Goal: Transaction & Acquisition: Download file/media

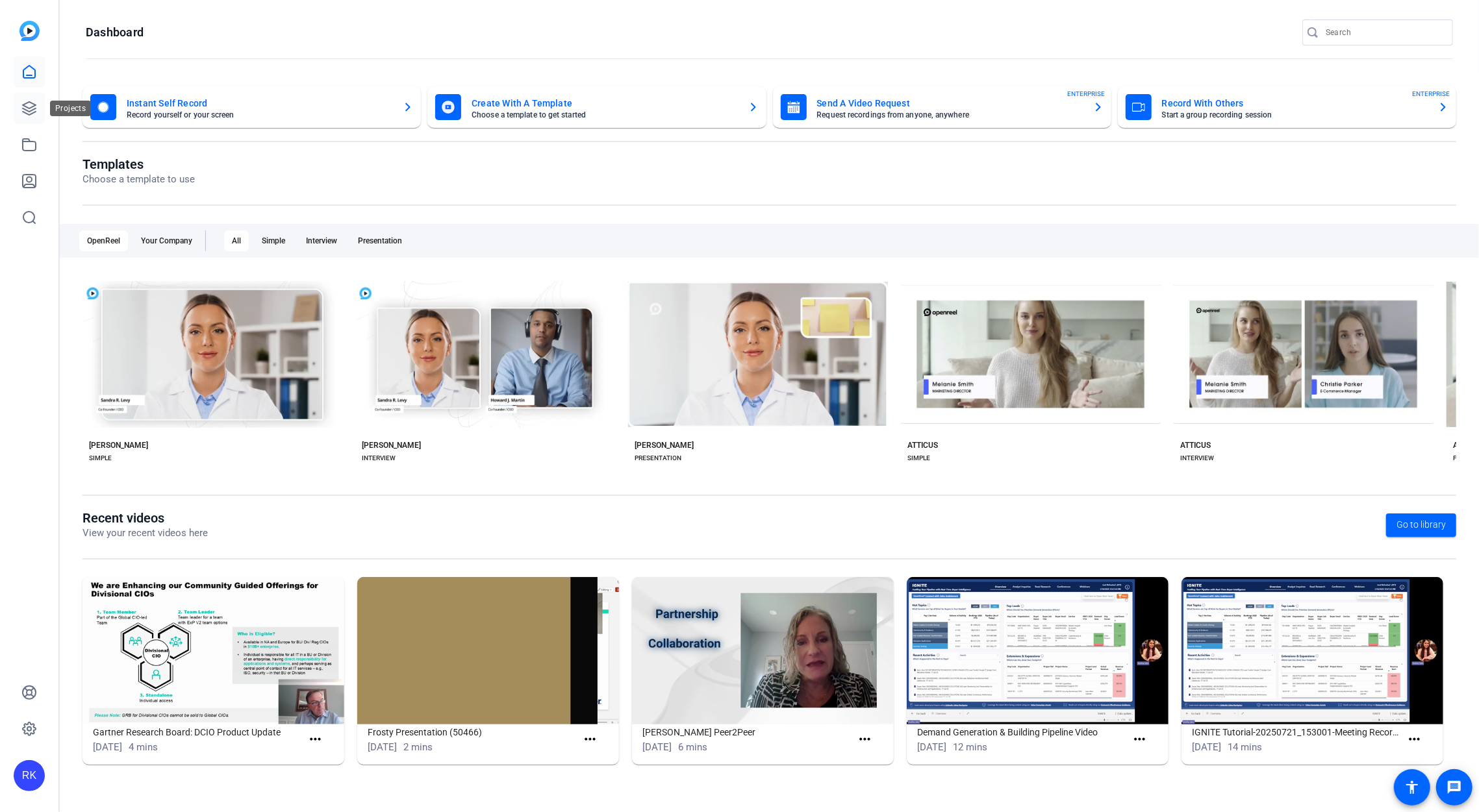
click at [24, 114] on icon at bounding box center [28, 108] width 15 height 15
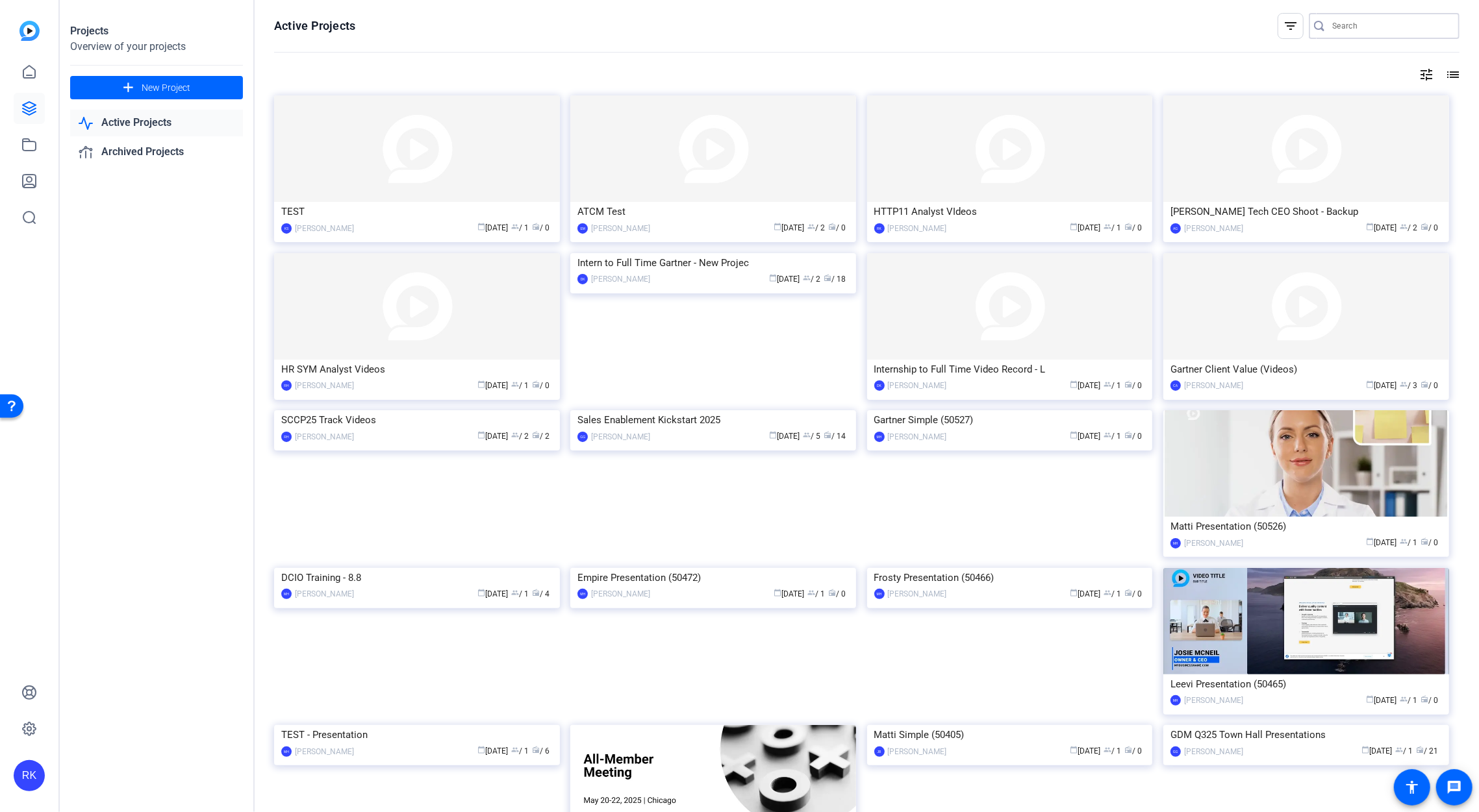
click at [1386, 22] on input "Search" at bounding box center [1390, 25] width 117 height 15
type input "jan"
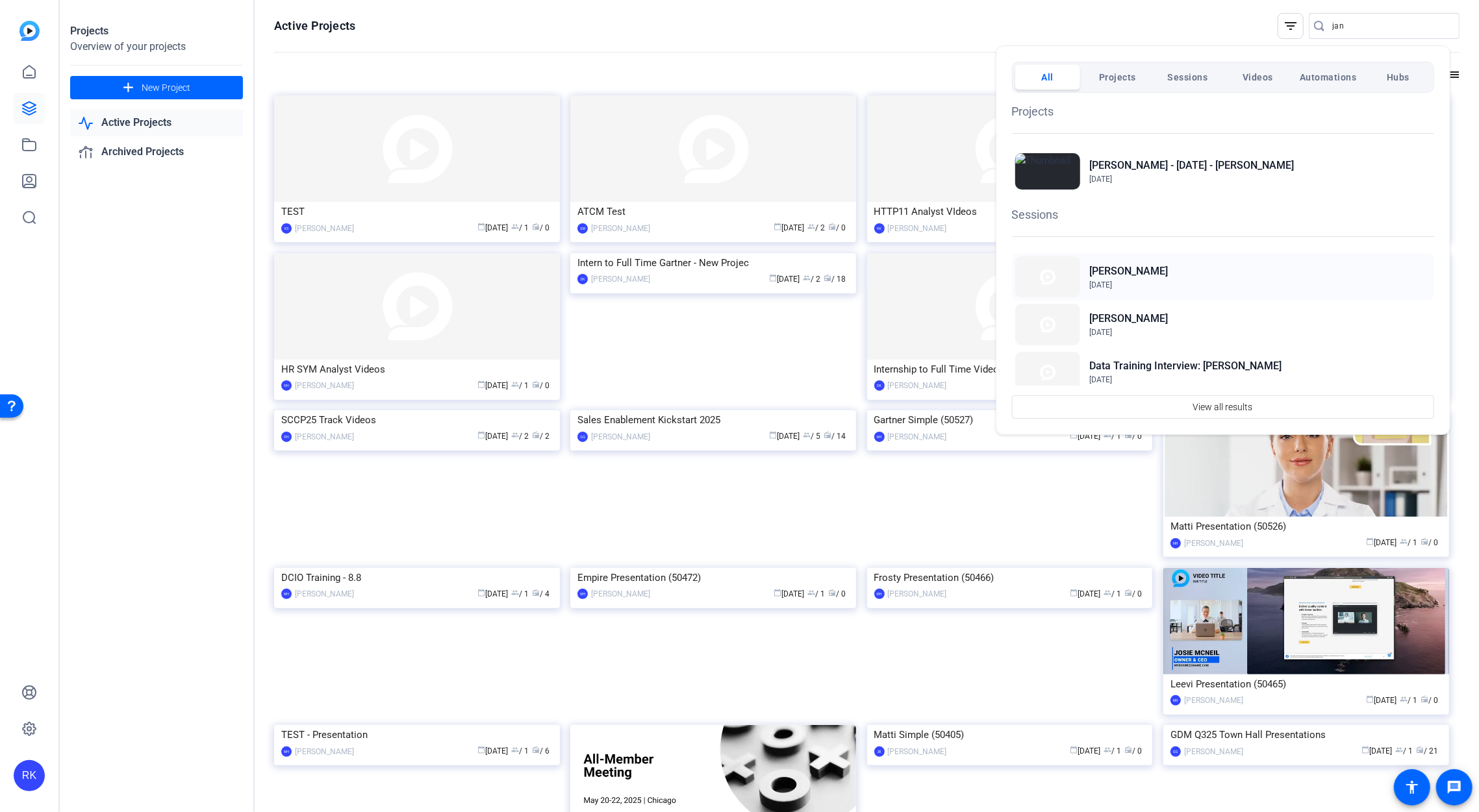
click at [1184, 268] on div "Jan Snoeckx Aug 12, 2025" at bounding box center [1223, 277] width 422 height 47
click at [868, 15] on div at bounding box center [739, 406] width 1479 height 812
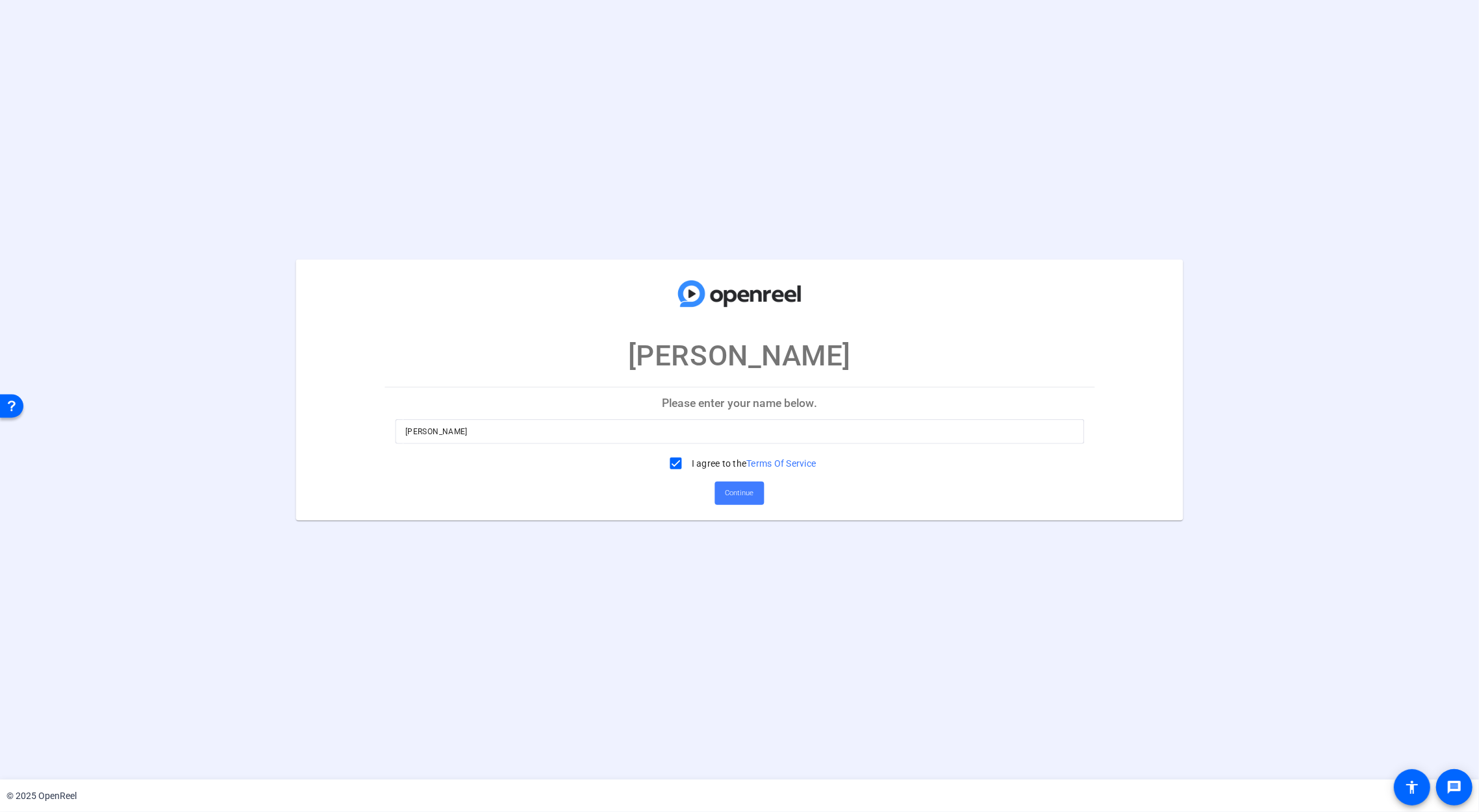
click at [725, 495] on span "Continue" at bounding box center [739, 493] width 28 height 20
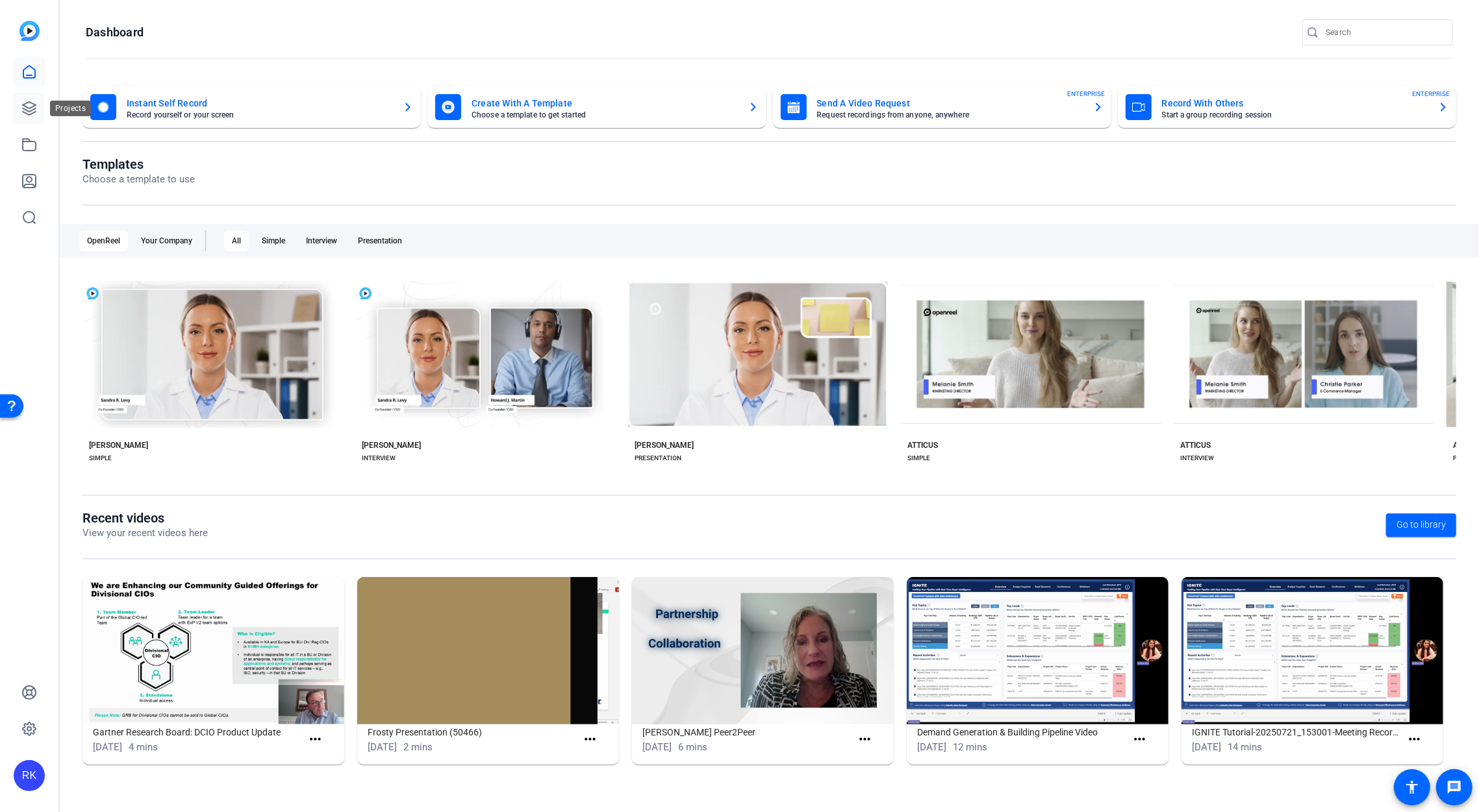
click at [23, 104] on icon at bounding box center [29, 108] width 13 height 13
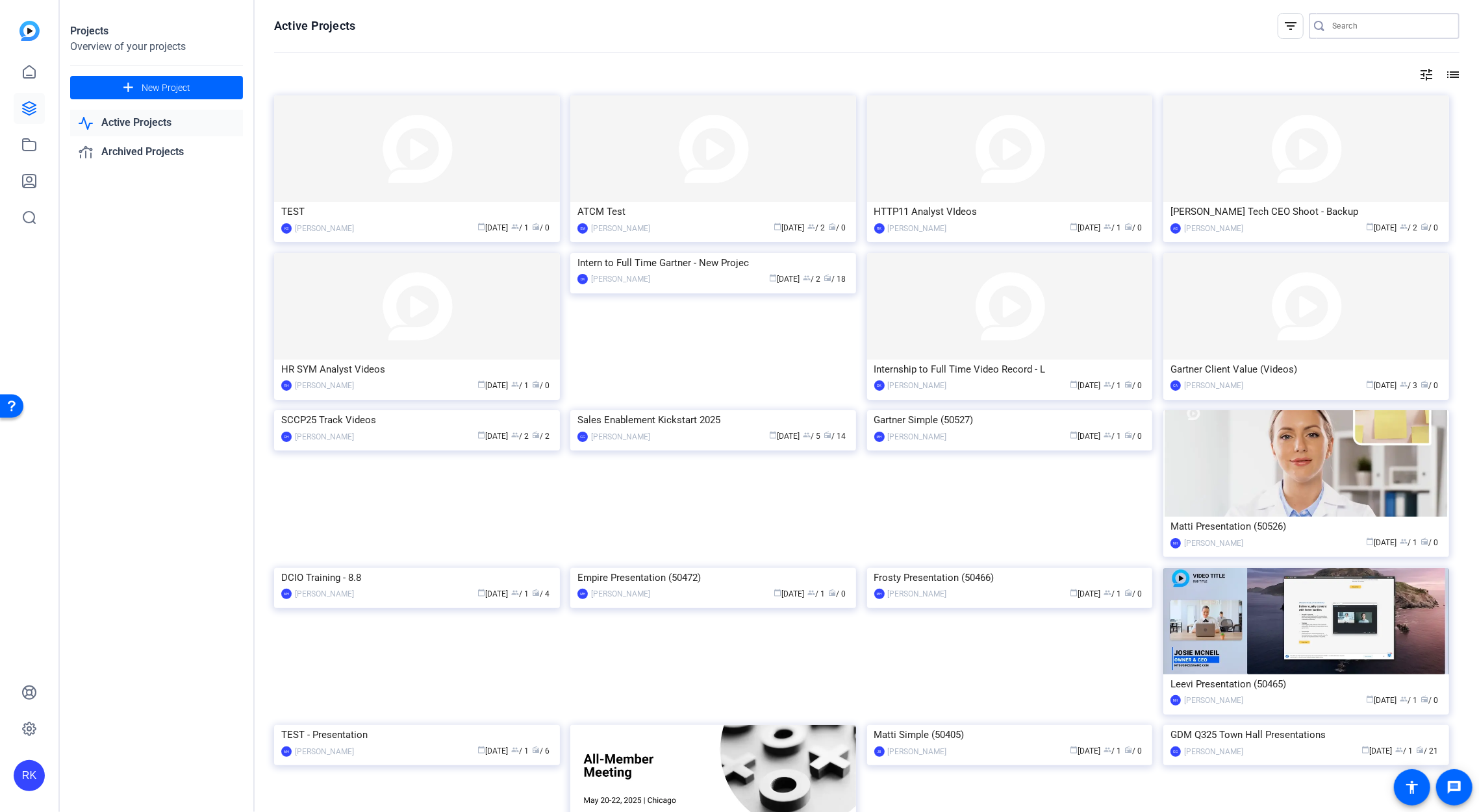
click at [1364, 20] on input "Search" at bounding box center [1390, 25] width 117 height 15
paste input "1326297"
type input "1326297"
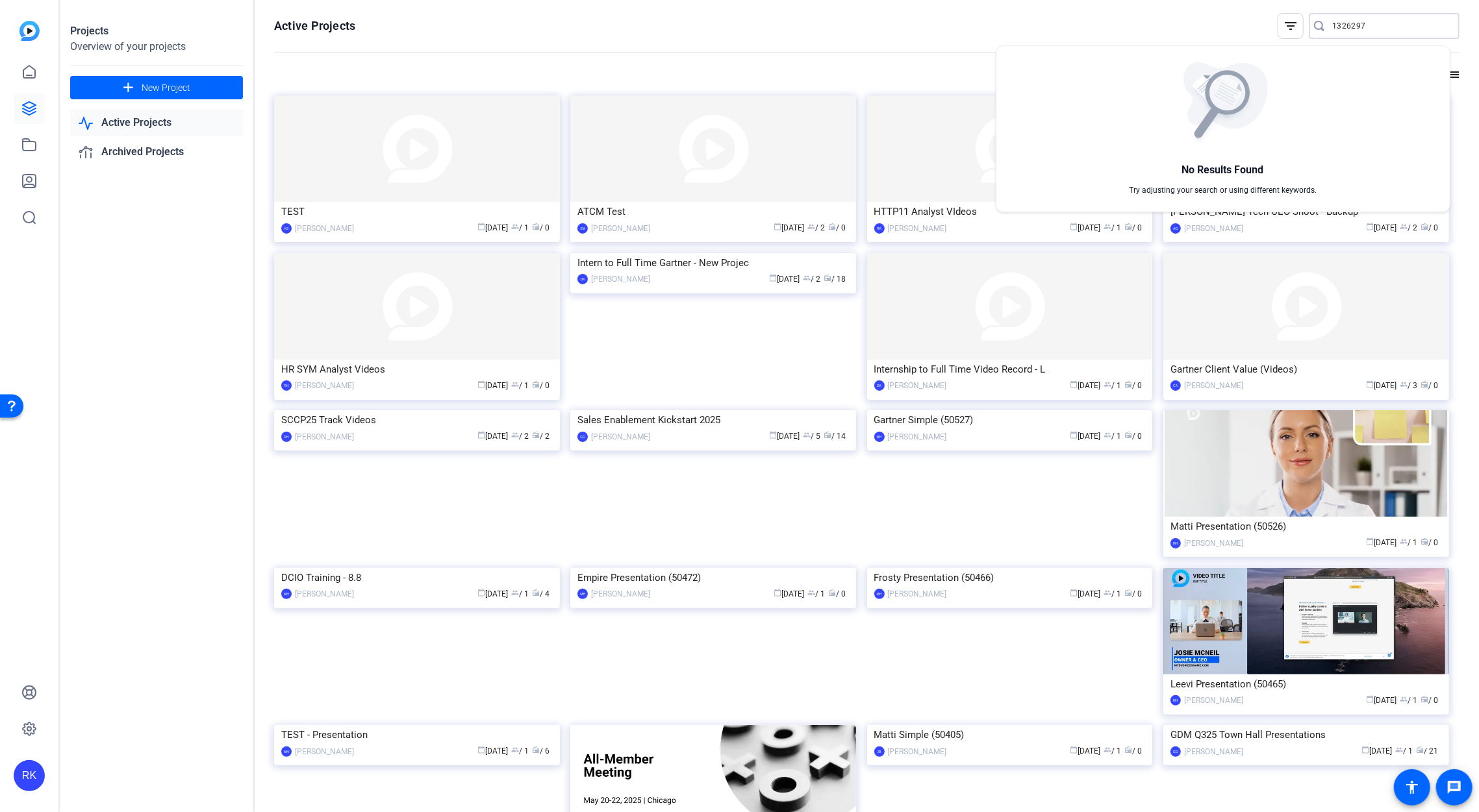
click at [144, 124] on div at bounding box center [739, 406] width 1479 height 812
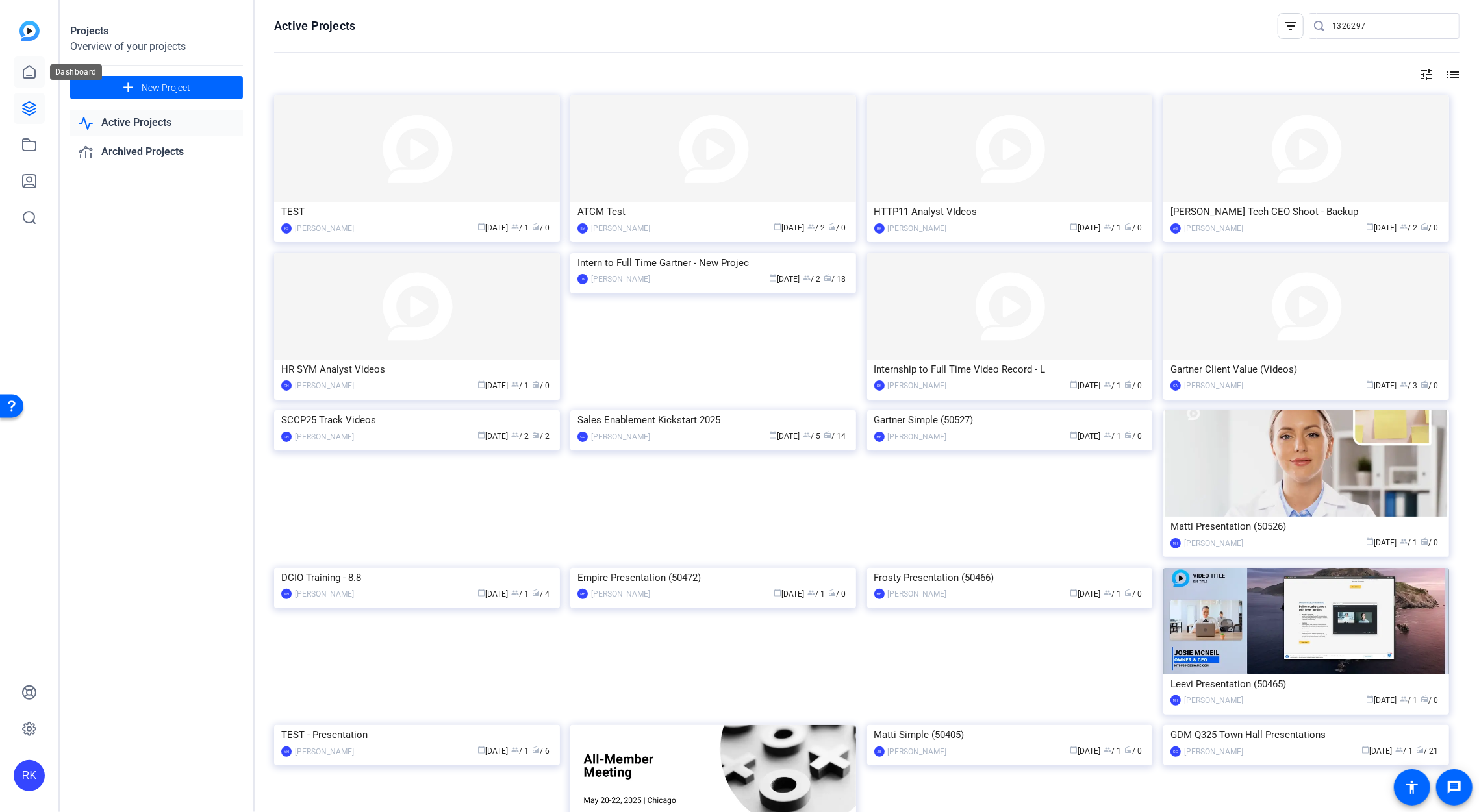
click at [20, 63] on link at bounding box center [29, 72] width 31 height 31
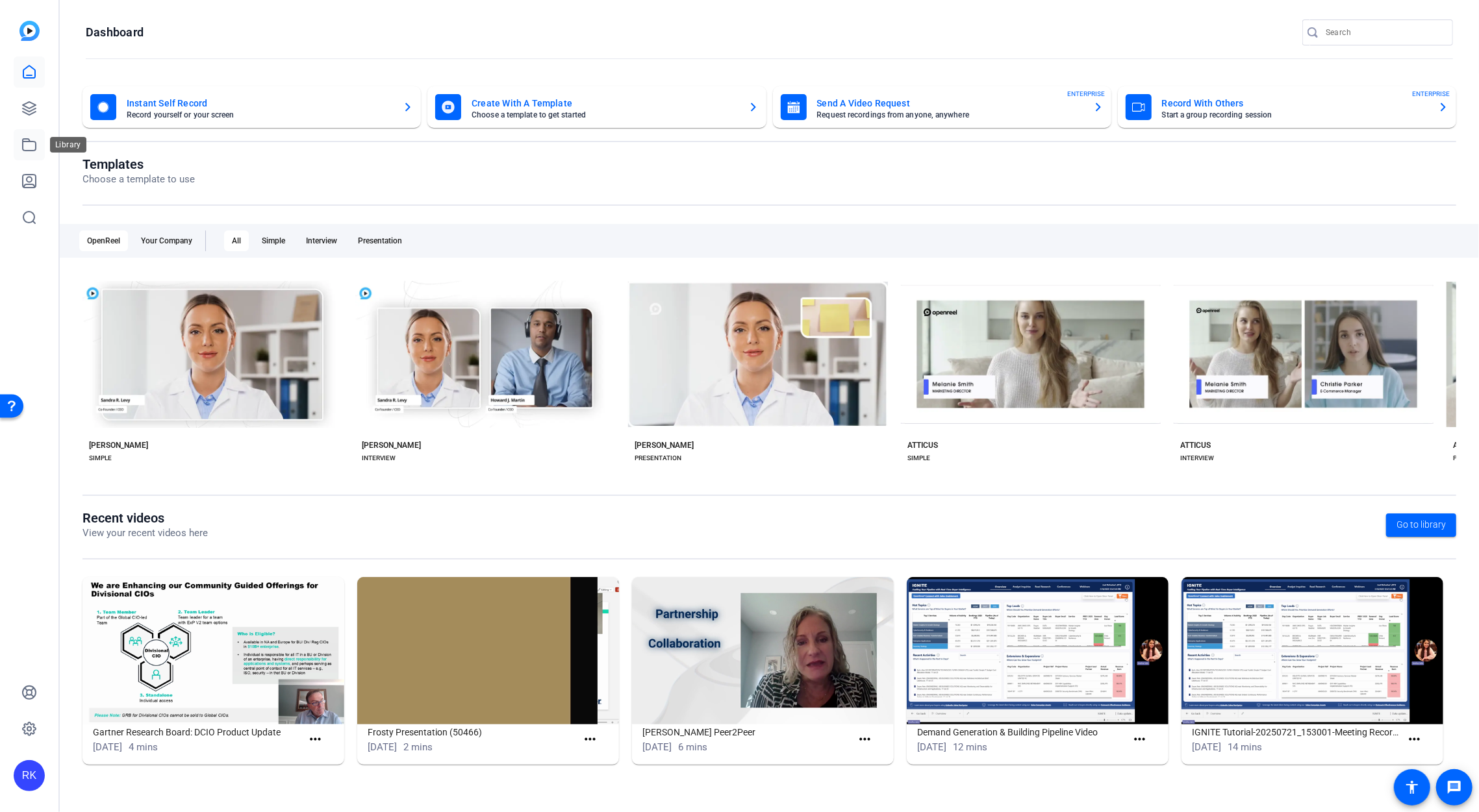
click at [20, 142] on link at bounding box center [29, 145] width 31 height 31
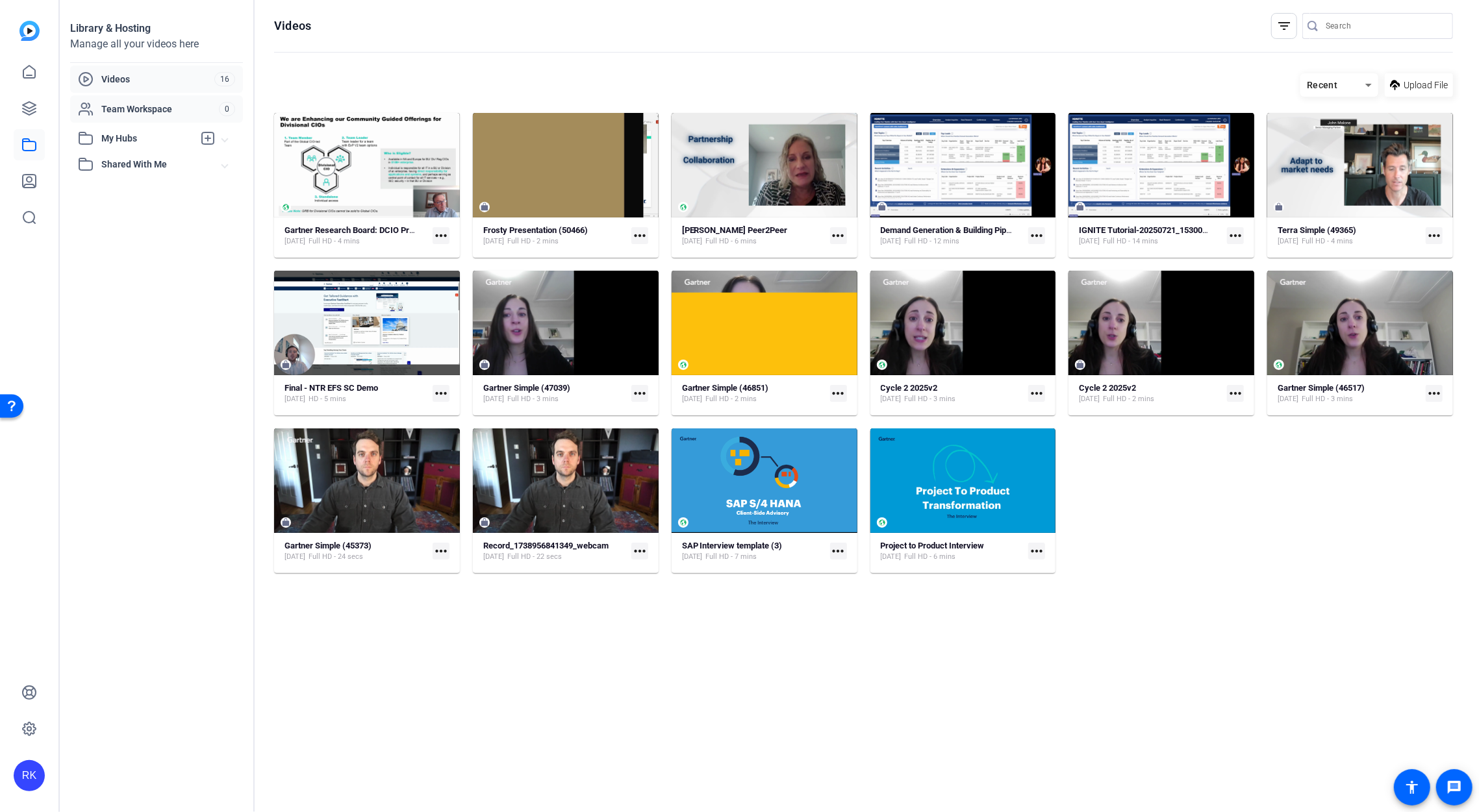
click at [129, 106] on span "Team Workspace" at bounding box center [160, 109] width 117 height 13
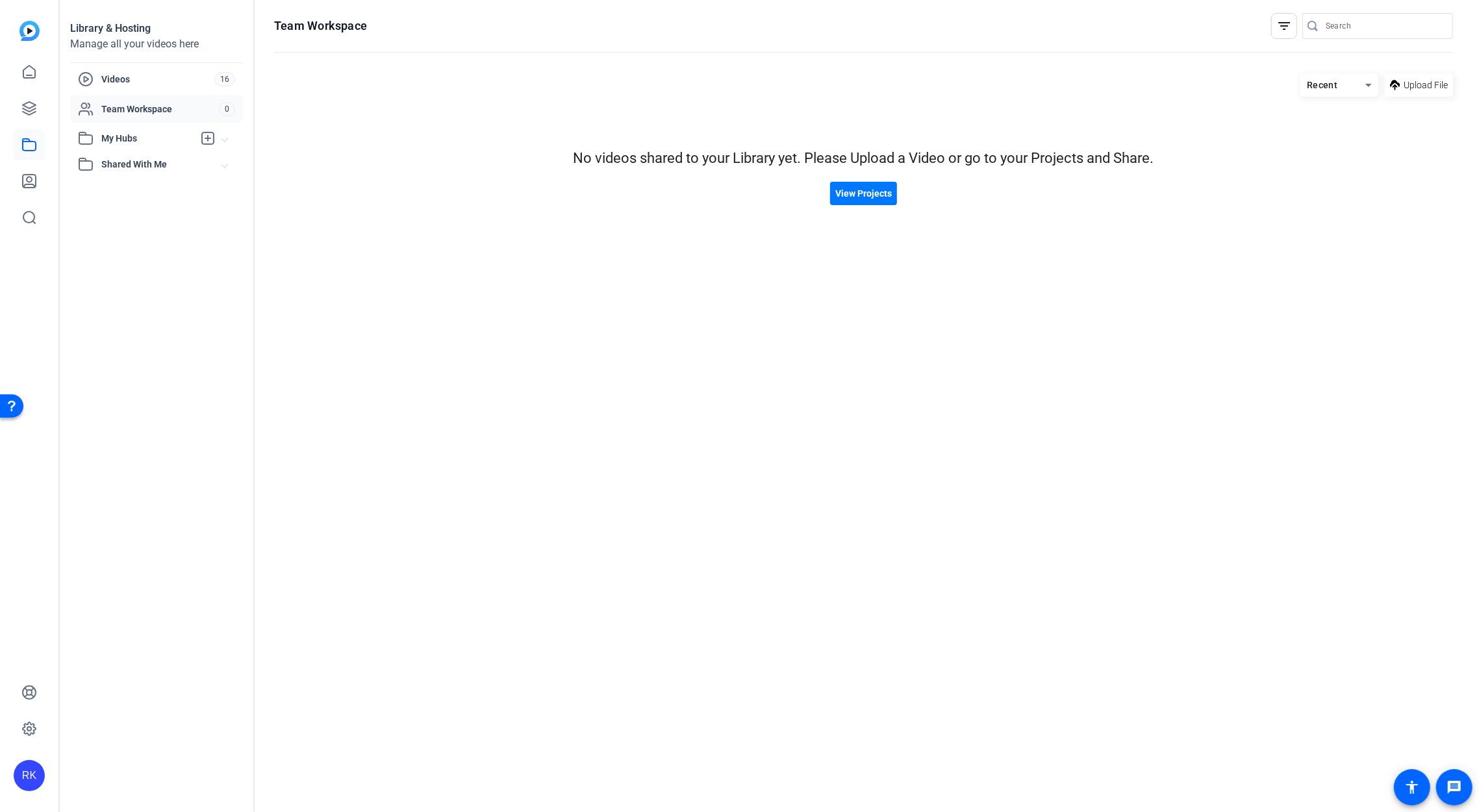
click at [125, 142] on span "My Hubs" at bounding box center [147, 138] width 92 height 14
click at [20, 104] on link at bounding box center [29, 108] width 31 height 31
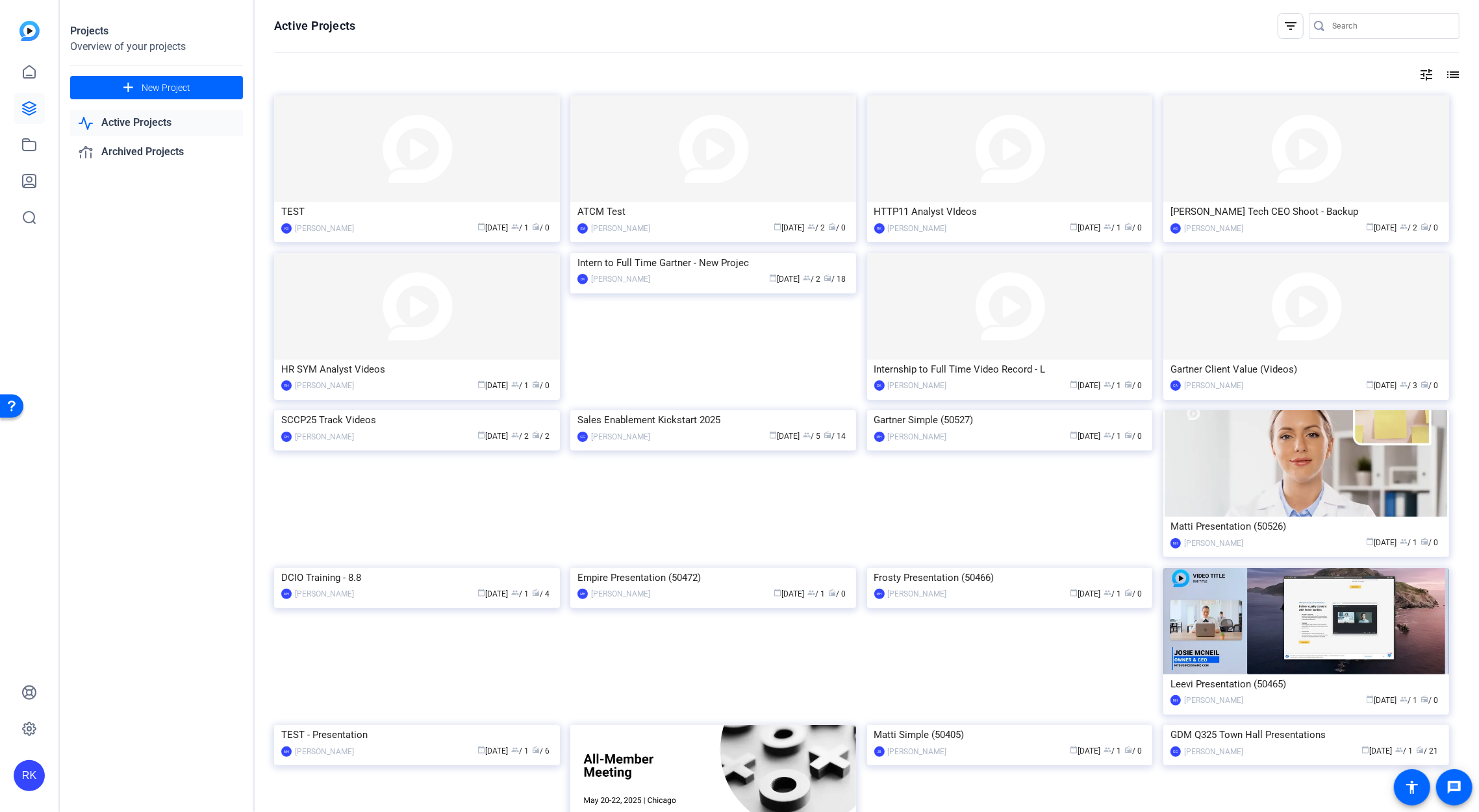
click at [1332, 32] on input "Search" at bounding box center [1390, 25] width 117 height 15
paste input "[PERSON_NAME]"
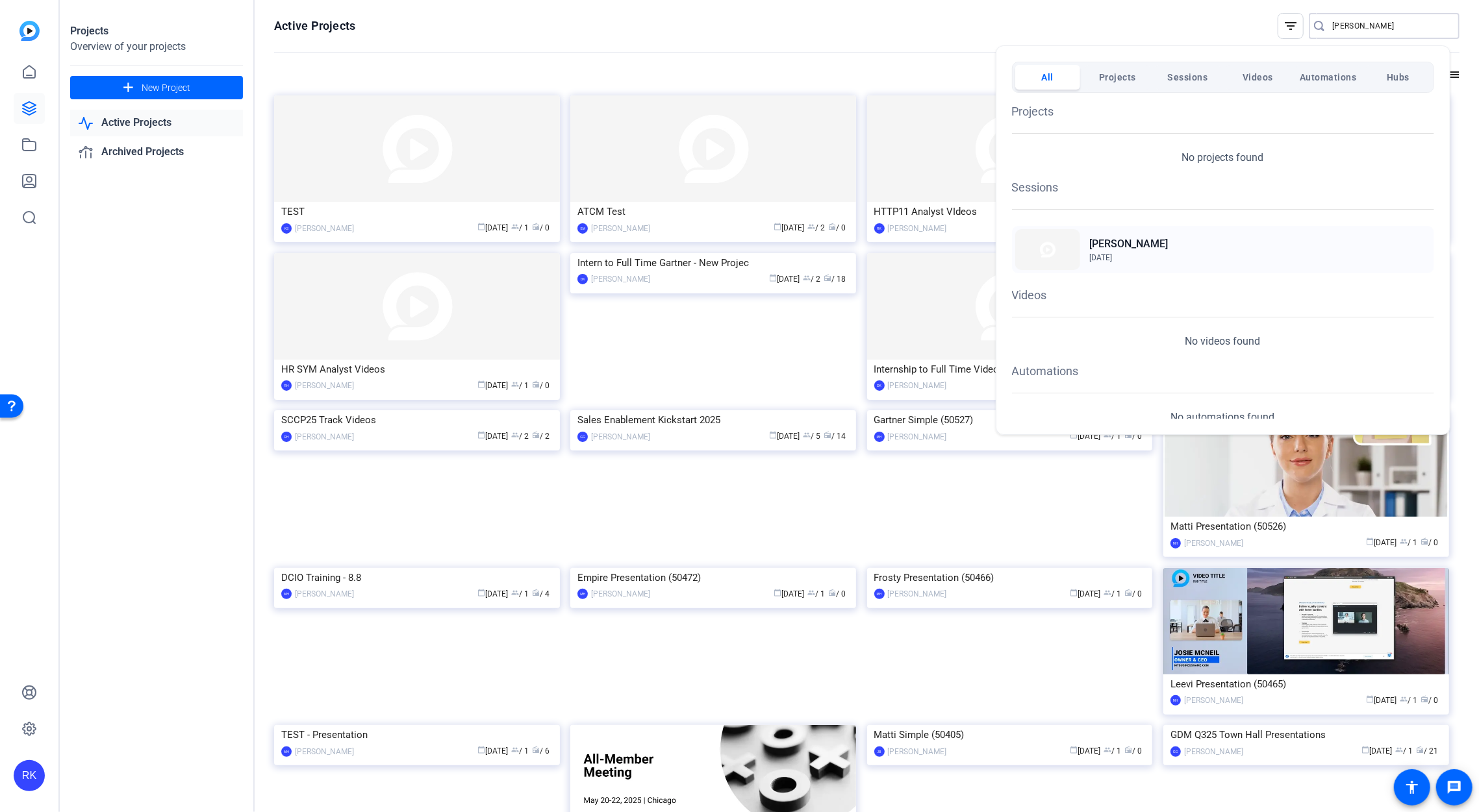
type input "[PERSON_NAME]"
click at [1048, 264] on img at bounding box center [1048, 250] width 65 height 41
click at [699, 313] on div at bounding box center [739, 406] width 1479 height 812
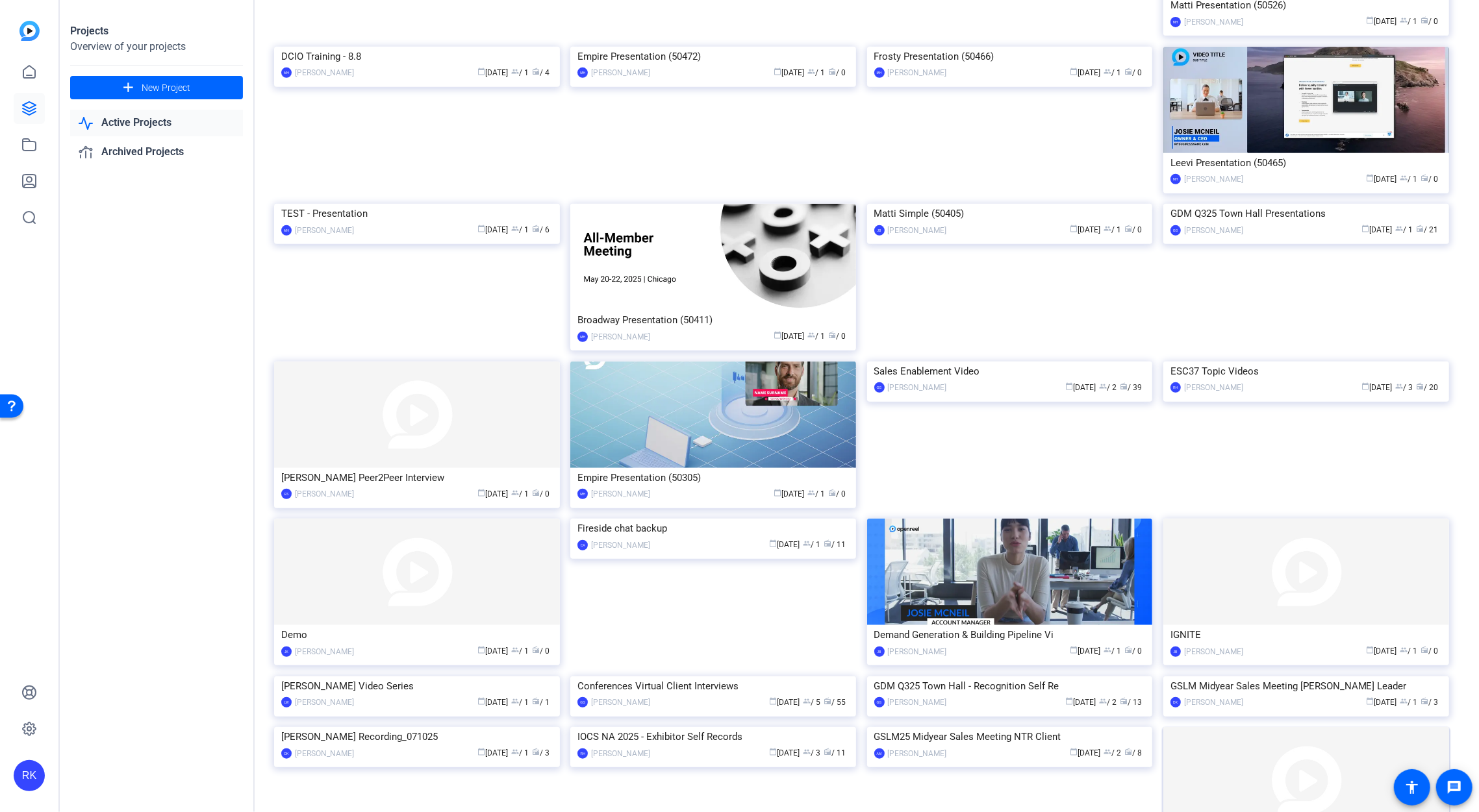
scroll to position [1111, 0]
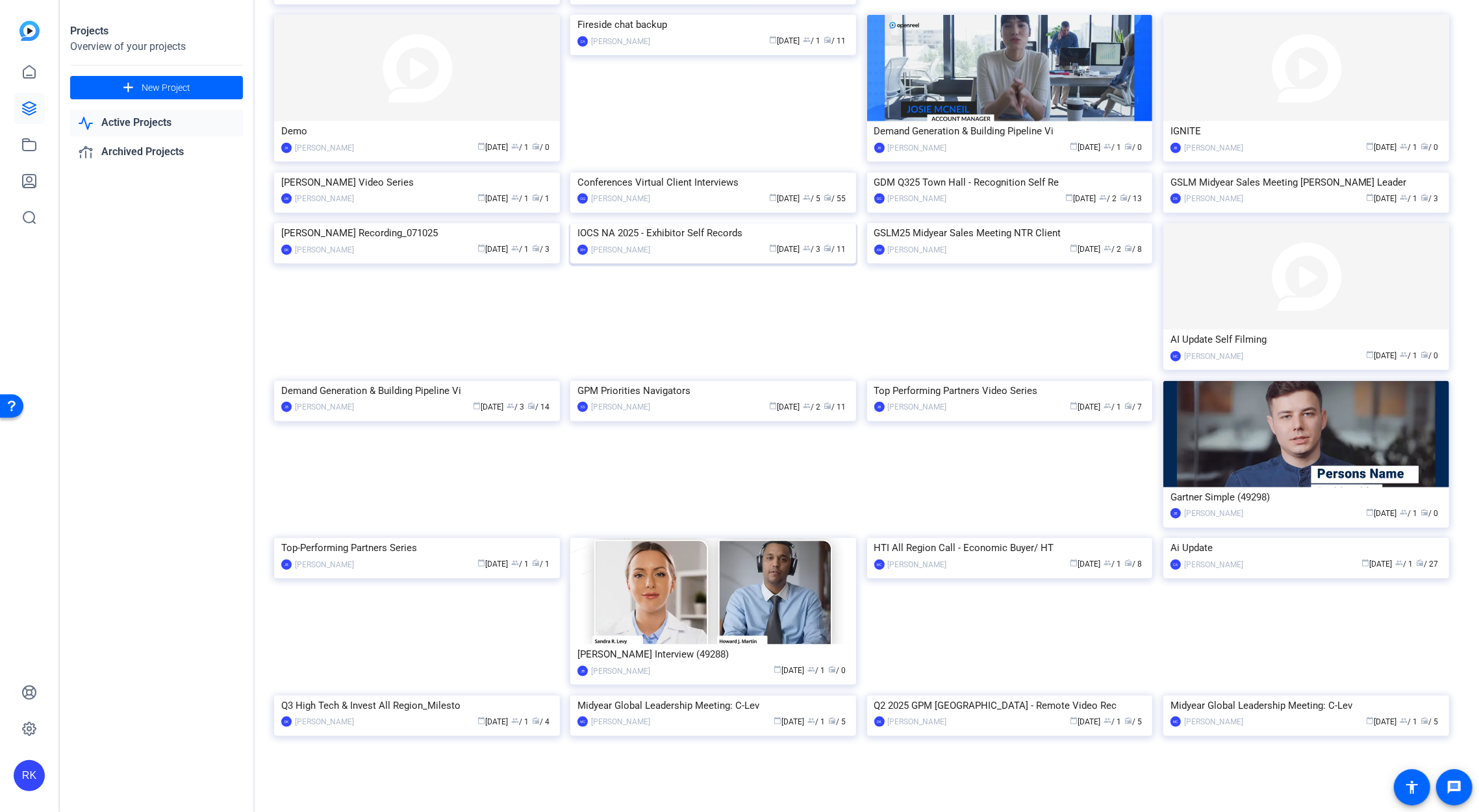
click at [746, 223] on img at bounding box center [712, 223] width 286 height 0
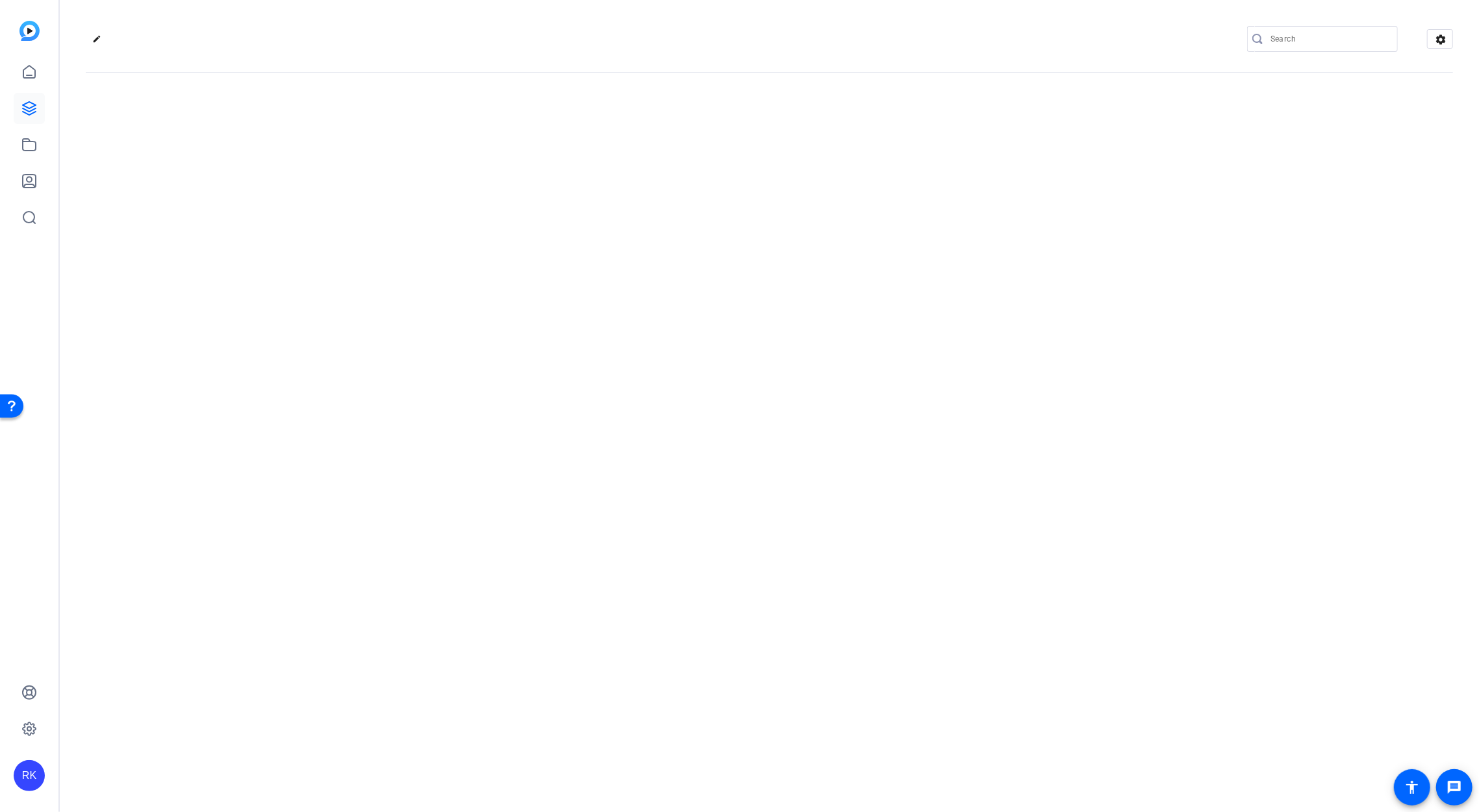
click at [746, 308] on div "edit settings" at bounding box center [768, 406] width 1419 height 812
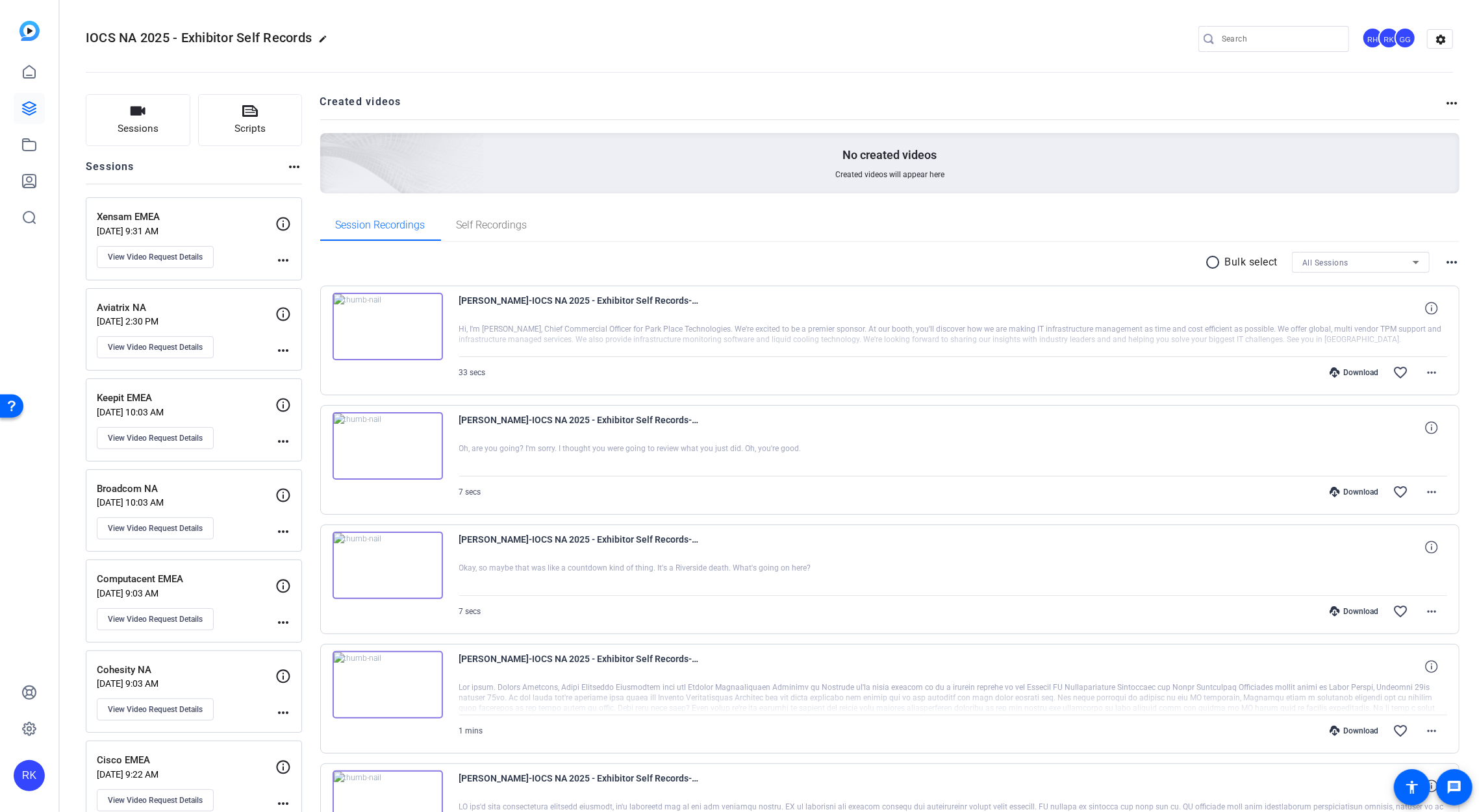
click at [644, 81] on openreel-divider-bar at bounding box center [768, 68] width 1367 height 40
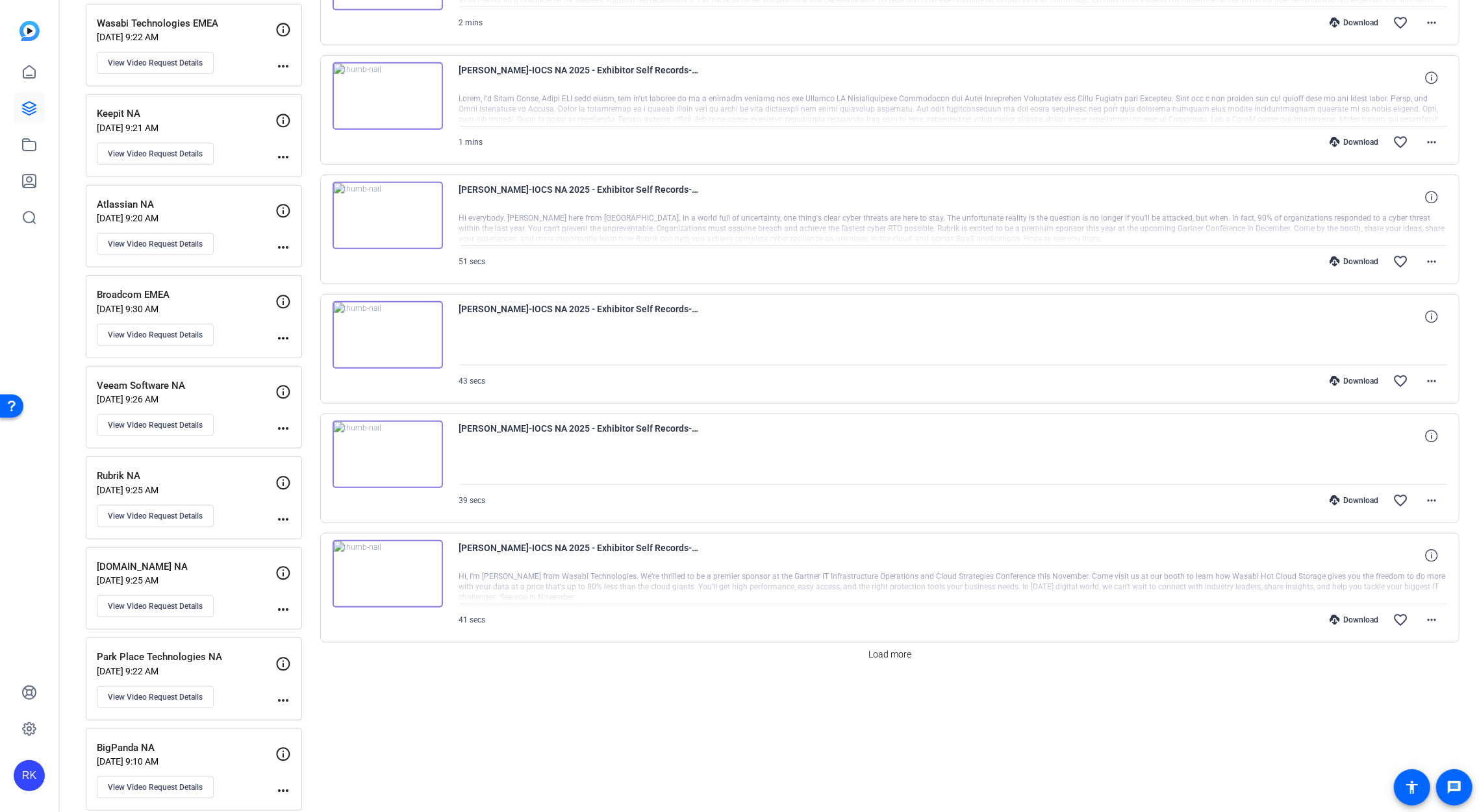
scroll to position [828, 0]
click at [886, 647] on span "Load more" at bounding box center [890, 653] width 43 height 14
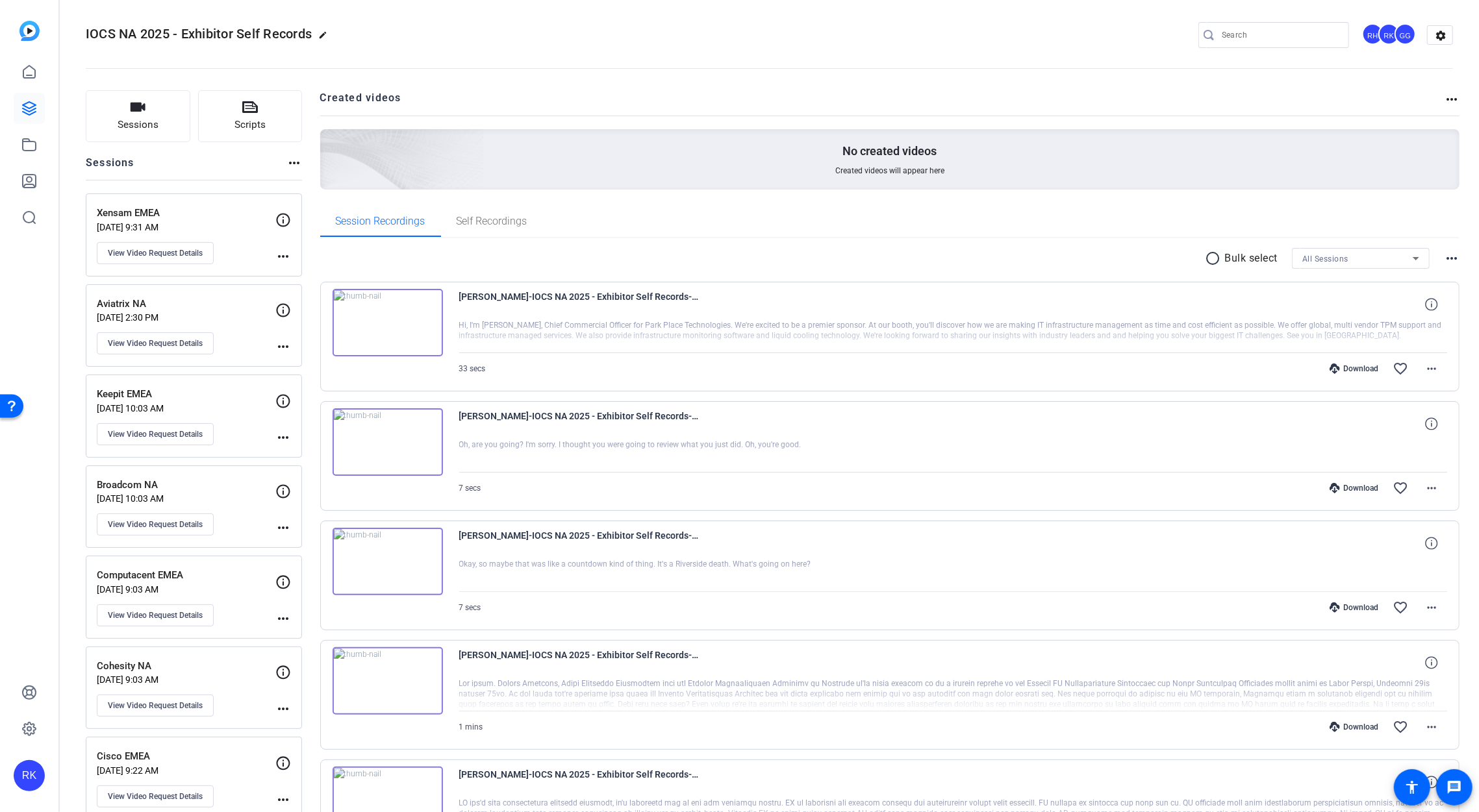
scroll to position [0, 0]
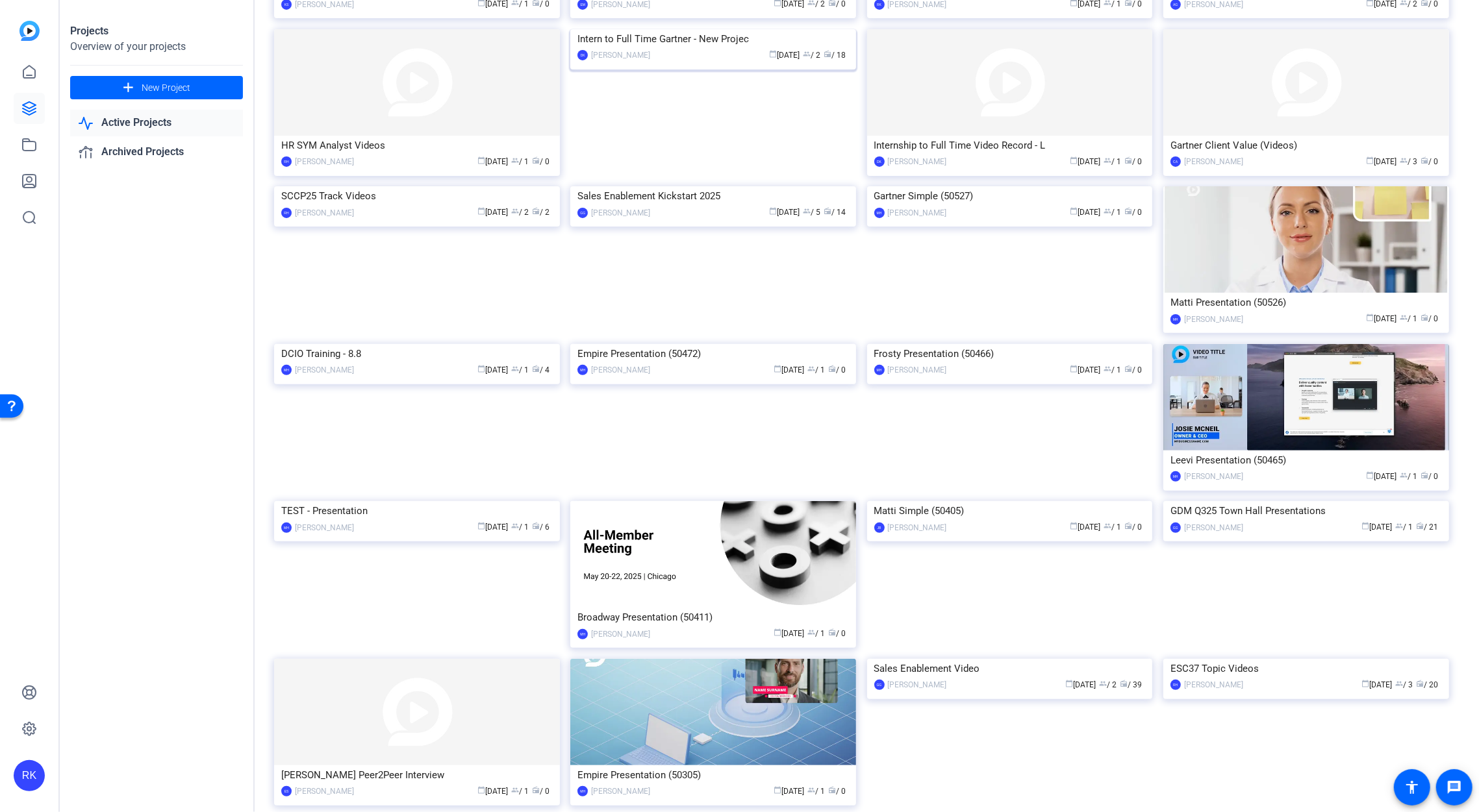
scroll to position [248, 0]
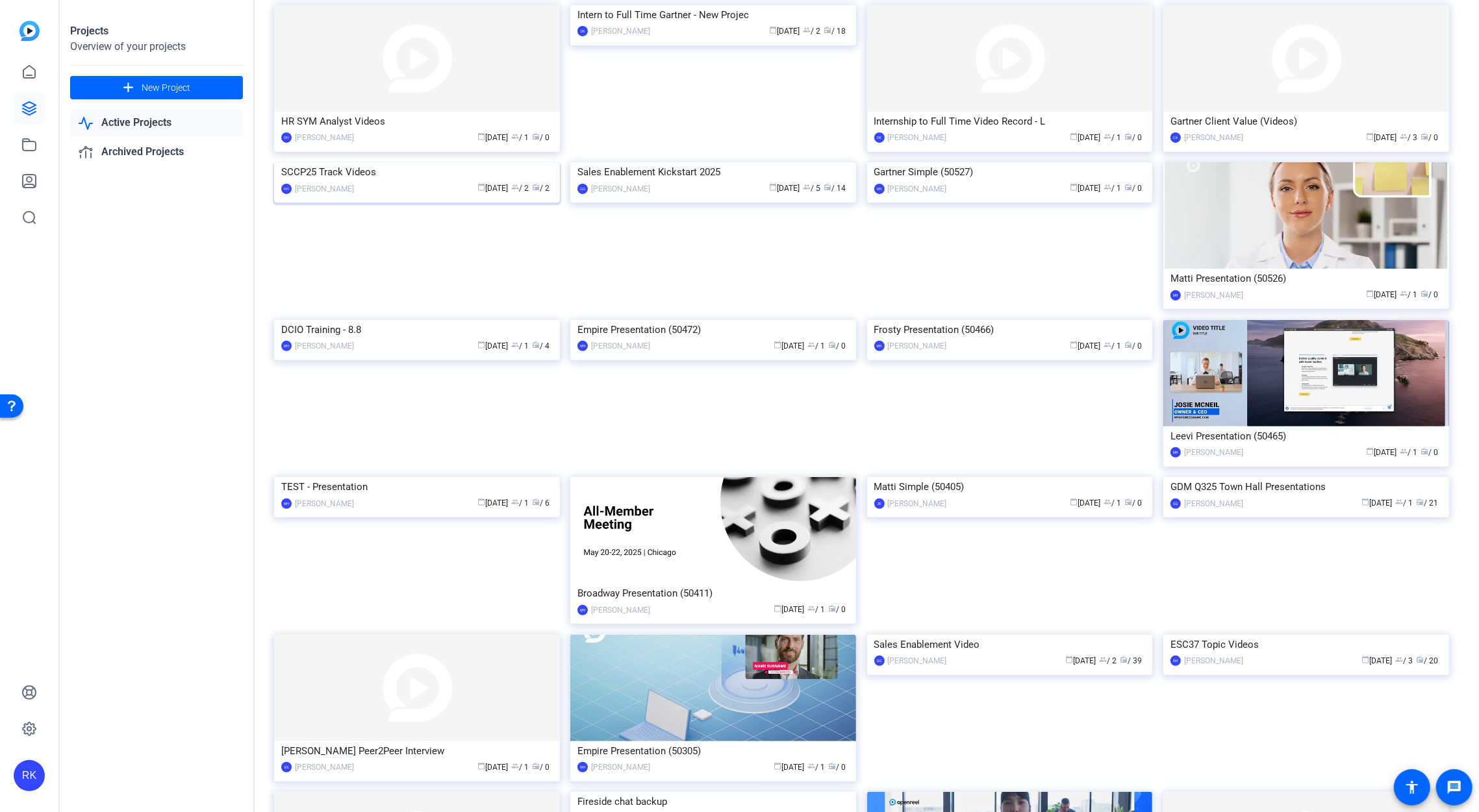
click at [441, 162] on img at bounding box center [417, 162] width 286 height 0
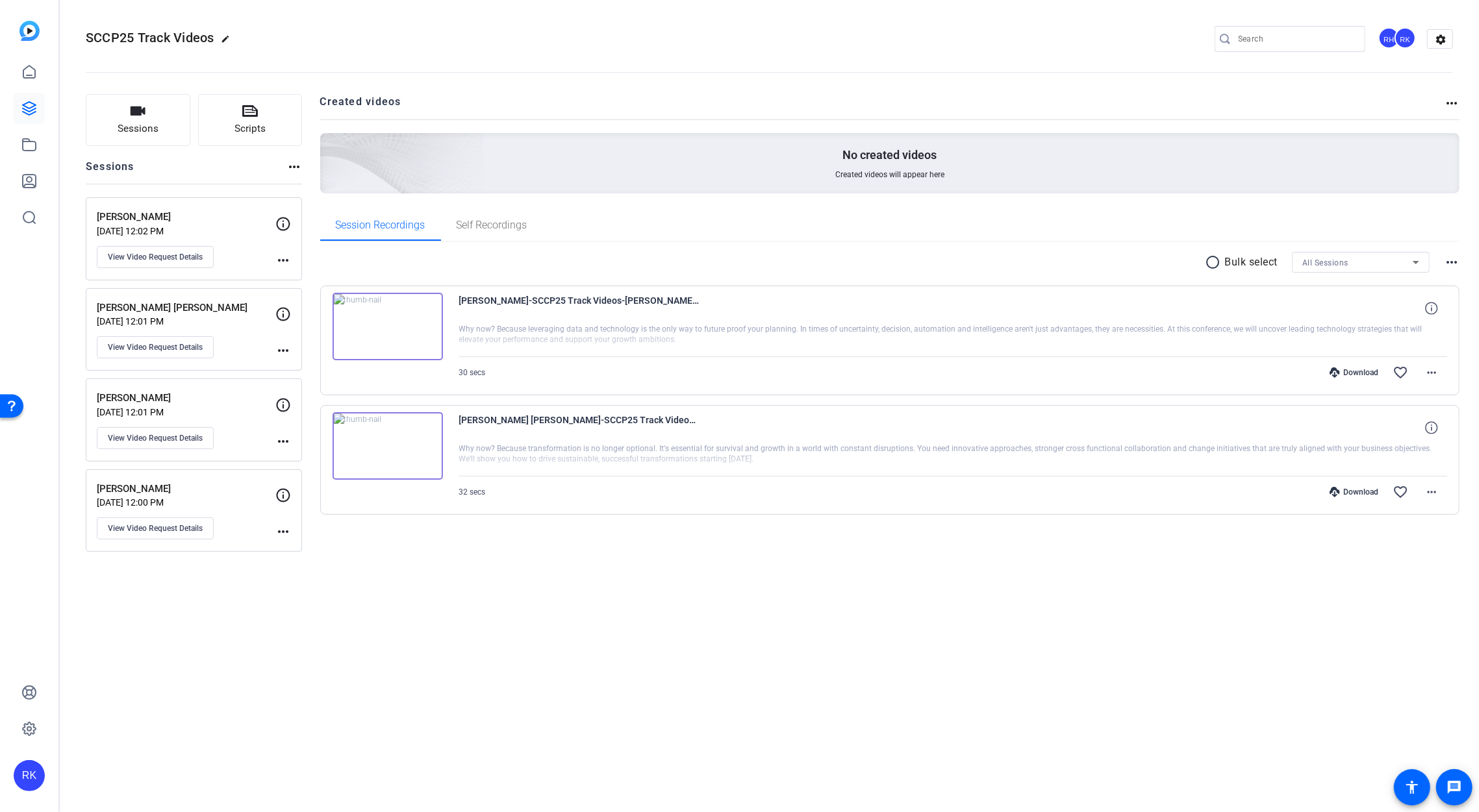
click at [409, 321] on img at bounding box center [387, 326] width 111 height 68
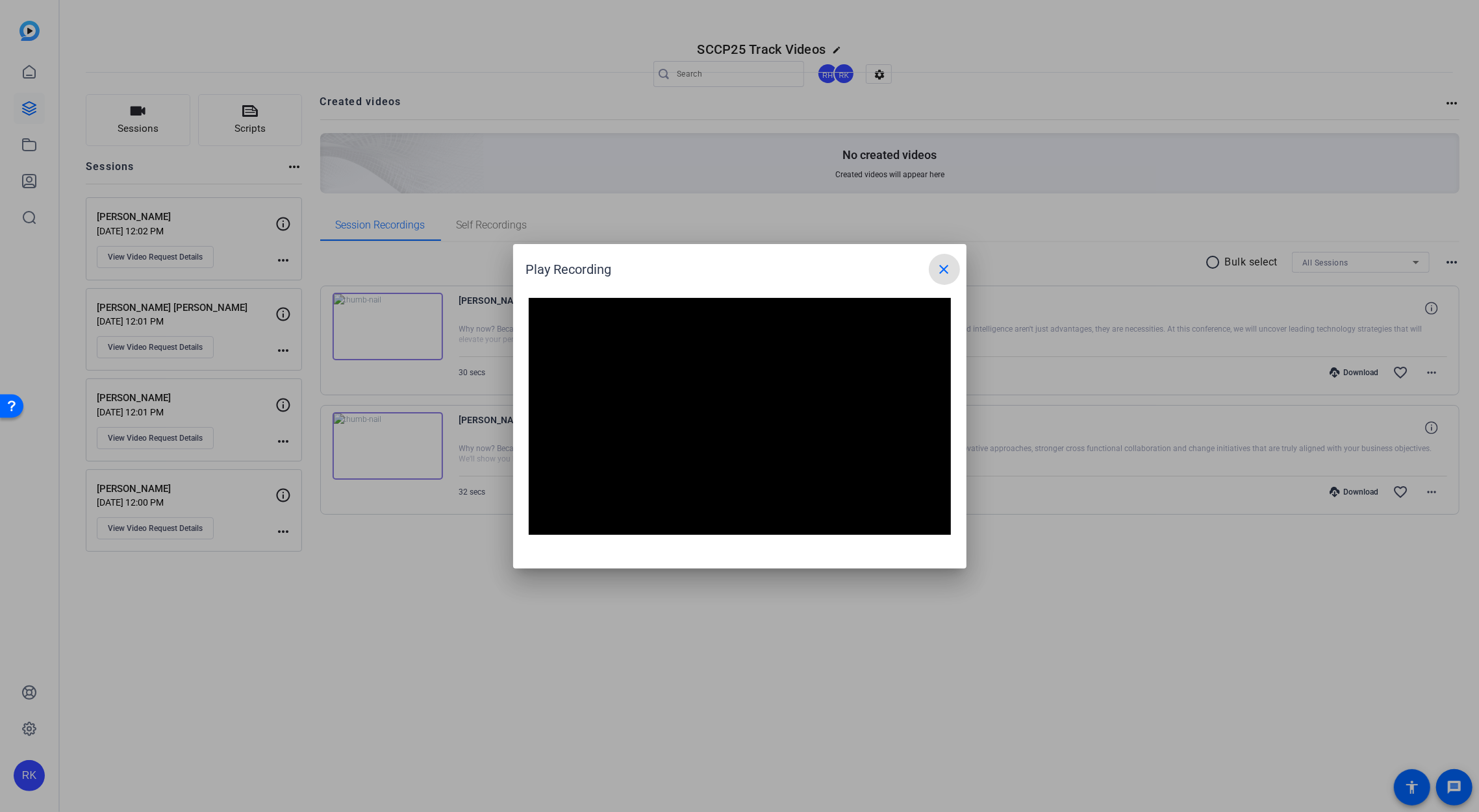
click at [385, 325] on div at bounding box center [739, 406] width 1479 height 812
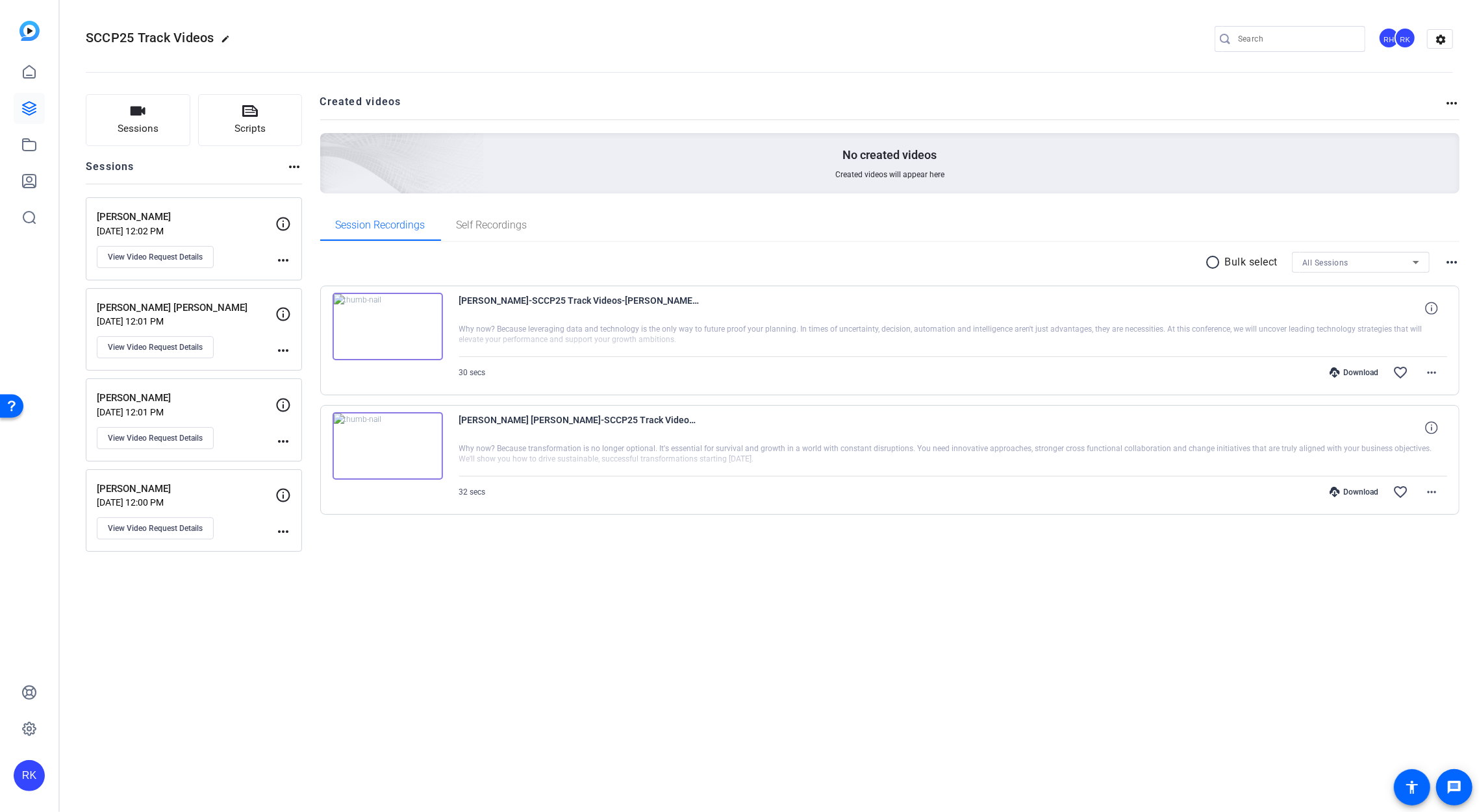
click at [1337, 369] on div "Download" at bounding box center [1354, 373] width 62 height 11
click at [1349, 313] on div "Jan Snoeckx-SCCP25 Track Videos-Jan Snoeckx-1756060128647-webcam" at bounding box center [953, 308] width 988 height 31
click at [1424, 374] on mat-icon "more_horiz" at bounding box center [1431, 372] width 15 height 15
click at [1415, 429] on span "Download MP4" at bounding box center [1398, 431] width 78 height 15
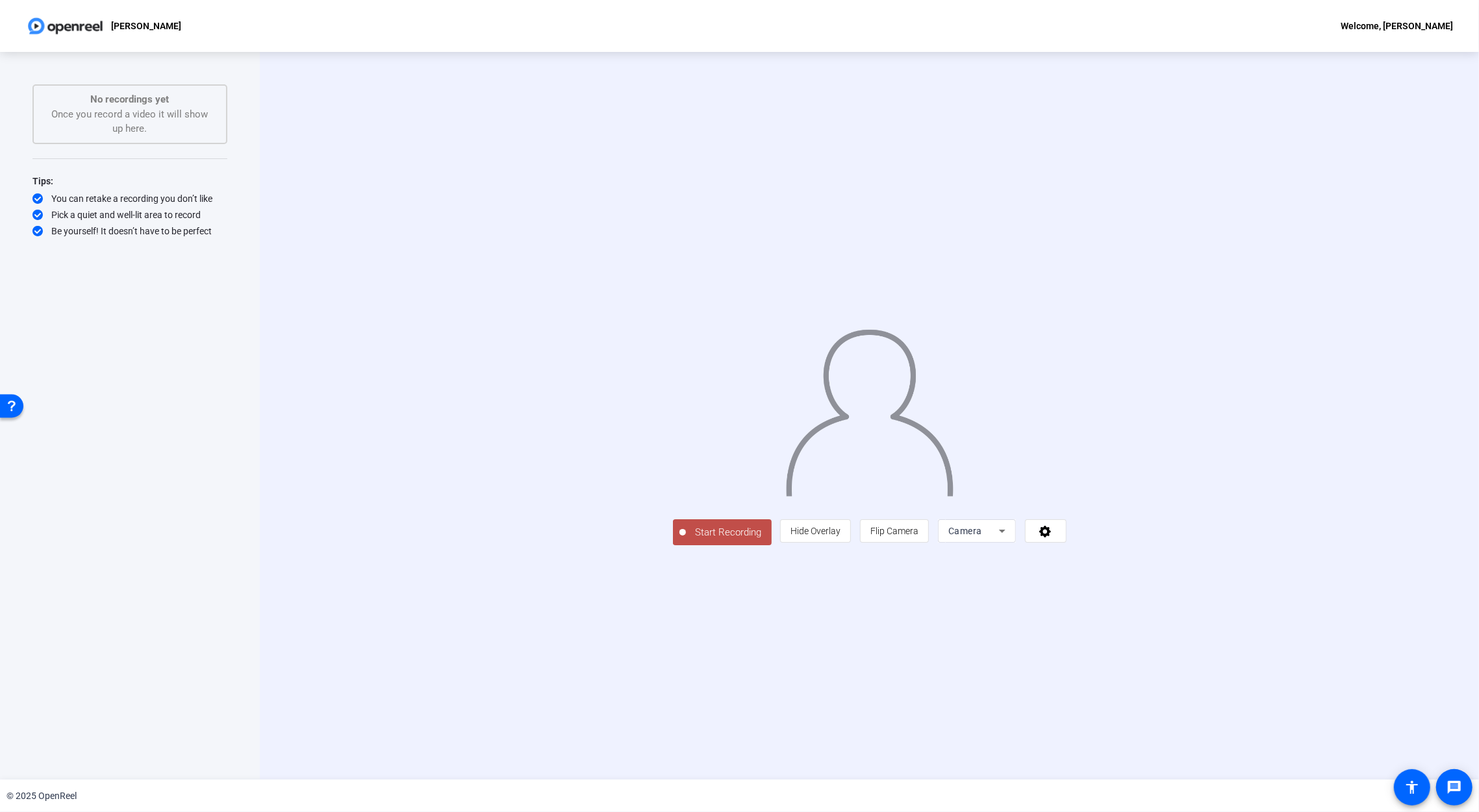
click at [1414, 26] on div "Welcome, [PERSON_NAME]" at bounding box center [1397, 25] width 112 height 15
click at [106, 249] on div at bounding box center [125, 253] width 172 height 8
click at [66, 25] on img at bounding box center [65, 26] width 79 height 26
click at [36, 24] on img at bounding box center [65, 26] width 79 height 26
